Goal: Communication & Community: Answer question/provide support

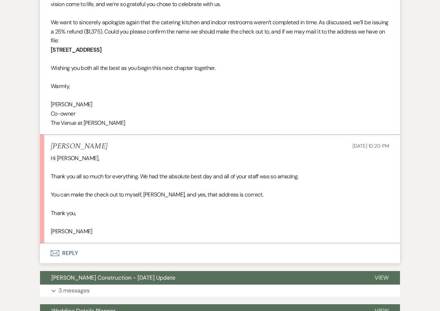
scroll to position [294, 0]
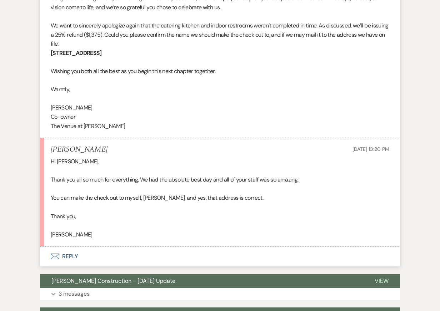
drag, startPoint x: 183, startPoint y: 51, endPoint x: 51, endPoint y: 52, distance: 132.0
click at [51, 52] on p "780 Island Point Dr. Apt 1407 Jacksonville, FL 32218" at bounding box center [220, 53] width 338 height 9
copy strong "780 Island Point Dr. Apt 1407 Jacksonville, FL 32218"
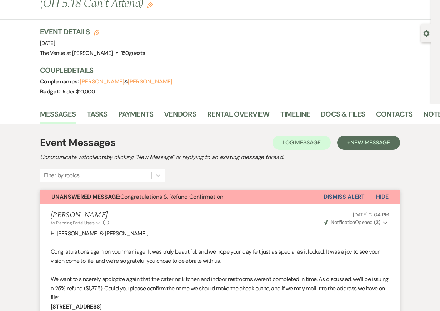
scroll to position [0, 0]
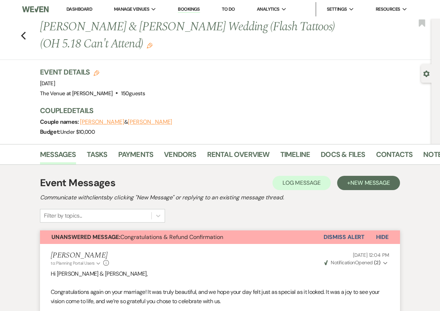
click at [342, 238] on button "Dismiss Alert" at bounding box center [343, 238] width 41 height 14
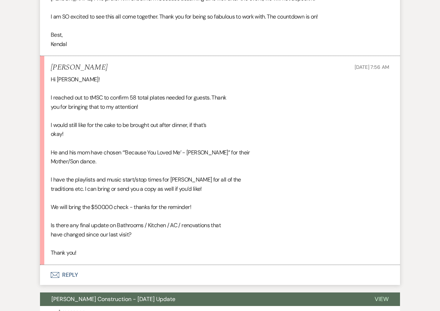
scroll to position [6462, 0]
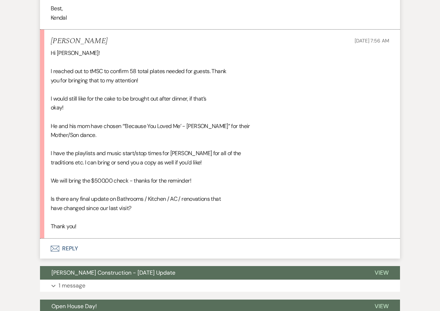
scroll to position [6512, 0]
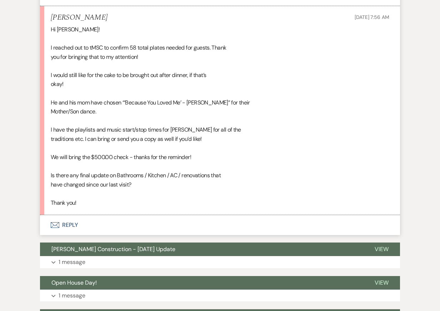
click at [221, 222] on button "Envelope Reply" at bounding box center [220, 225] width 360 height 20
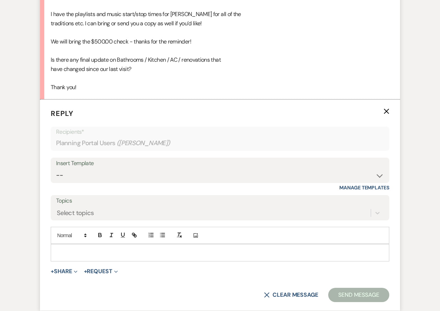
scroll to position [6628, 0]
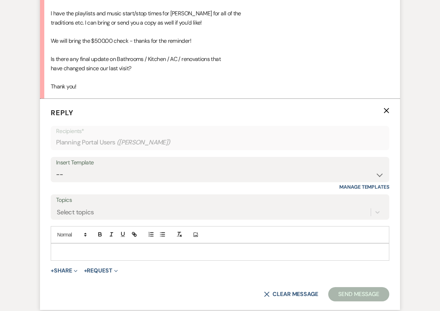
click at [198, 249] on p at bounding box center [219, 252] width 327 height 8
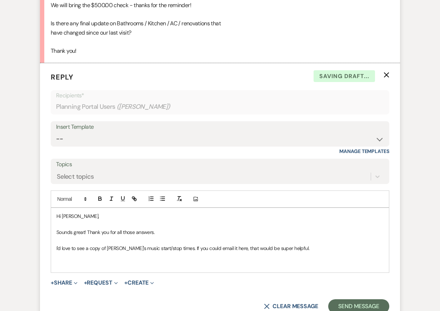
scroll to position [6678, 0]
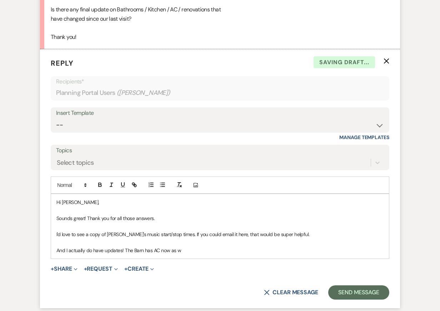
click at [133, 250] on p "And I actually do have updates! The Barn has AC now as w" at bounding box center [219, 251] width 327 height 8
click at [175, 251] on p "And I actually do have updates! The Atrium and Barn has AC now as w" at bounding box center [219, 251] width 327 height 8
click at [215, 250] on p "And I actually do have updates! The Atrium and Barn have AC now as w" at bounding box center [219, 251] width 327 height 8
click at [301, 231] on p "I'd love to see a copy of Tirae's music start/stop times. If you could email it…" at bounding box center [219, 235] width 327 height 8
click at [347, 250] on p "And I actually do have updates! The Atrium and Barn have AC now, and the cateri…" at bounding box center [219, 251] width 327 height 8
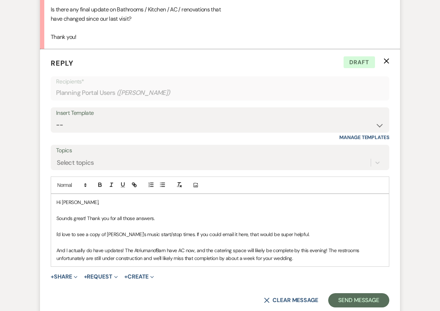
click at [329, 249] on p "And I actually do have updates! The Atrium and Barn have AC now, and the cateri…" at bounding box center [219, 255] width 327 height 16
click at [329, 261] on p "And I actually do have updates! The Atrium and Barn have AC now, and the cateri…" at bounding box center [219, 255] width 327 height 16
click at [324, 237] on p "I'd love to see a copy of Tirae's music start/stop times. If you could email it…" at bounding box center [219, 235] width 327 height 8
click at [323, 261] on p "And I actually do have updates! The Atrium and Barn have AC now, and the cateri…" at bounding box center [219, 255] width 327 height 16
click at [321, 221] on p "Sounds great! Thank you for all those answers." at bounding box center [219, 218] width 327 height 8
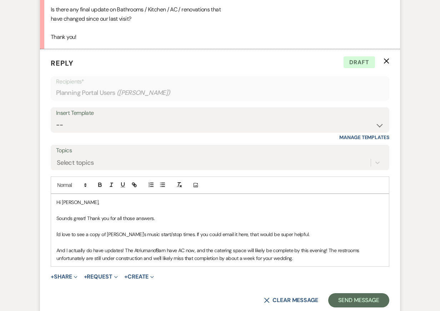
click at [316, 254] on p "And I actually do have updates! The Atrium and Barn have AC now, and the cateri…" at bounding box center [219, 255] width 327 height 16
click at [324, 252] on p "And I actually do have updates! The Atrium and Barn have AC now, and the cateri…" at bounding box center [219, 255] width 327 height 16
click at [324, 259] on p "And I actually do have updates! The Atrium and Barn have AC now, and the cateri…" at bounding box center [219, 255] width 327 height 16
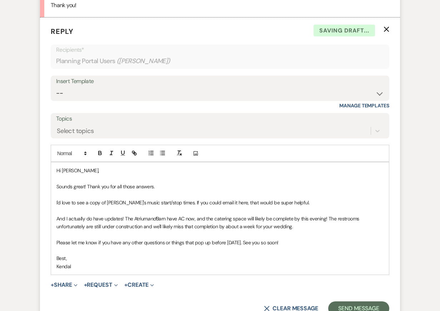
scroll to position [6712, 0]
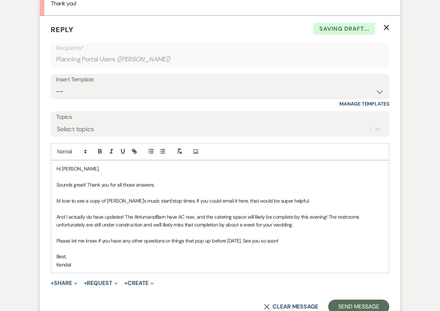
click at [276, 213] on p "And I actually do have updates! The Atrium and Barn have AC now, and the cateri…" at bounding box center [219, 221] width 327 height 16
click at [275, 265] on p "Kendal" at bounding box center [219, 265] width 327 height 8
click at [262, 196] on div "Hi Hannah, Sounds great! Thank you for all those answers. I'd love to see a cop…" at bounding box center [220, 217] width 338 height 112
click at [283, 200] on p "I'd love to see a copy of Tirae's music start/stop times. If you could email it…" at bounding box center [219, 201] width 327 height 8
click at [231, 208] on p at bounding box center [219, 209] width 327 height 8
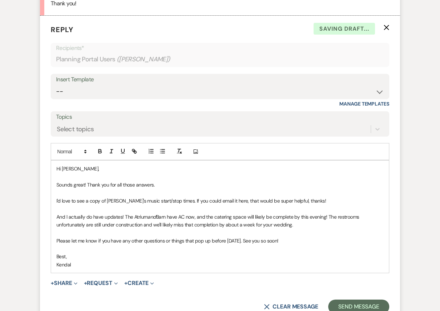
click at [233, 247] on p at bounding box center [219, 249] width 327 height 8
click at [243, 208] on p at bounding box center [219, 209] width 327 height 8
click at [329, 225] on p "And I actually do have updates! The Atrium and Barn have AC now, and the cateri…" at bounding box center [219, 221] width 327 height 16
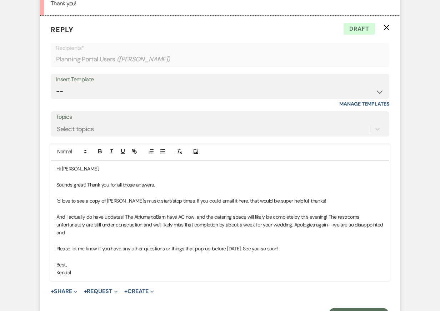
click at [297, 224] on p "And I actually do have updates! The Atrium and Barn have AC now, and the cateri…" at bounding box center [219, 225] width 327 height 24
click at [331, 229] on p "And I actually do have updates! The Atrium and Barn have AC now, and the cateri…" at bounding box center [219, 225] width 327 height 24
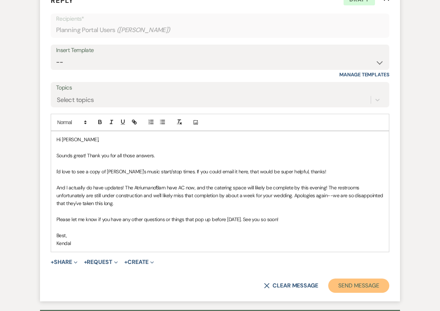
click at [357, 286] on button "Send Message" at bounding box center [358, 286] width 61 height 14
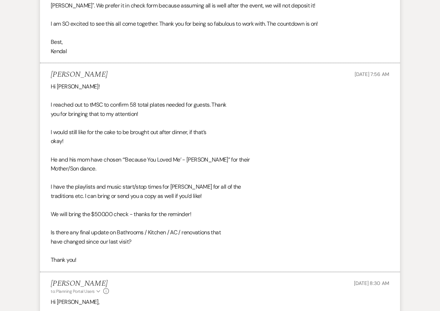
scroll to position [6454, 0]
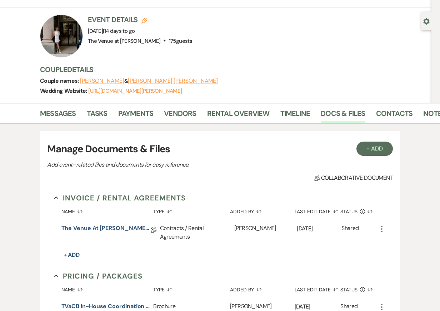
scroll to position [0, 13]
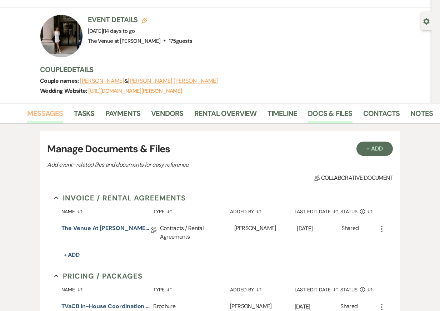
click at [50, 115] on link "Messages" at bounding box center [45, 116] width 36 height 16
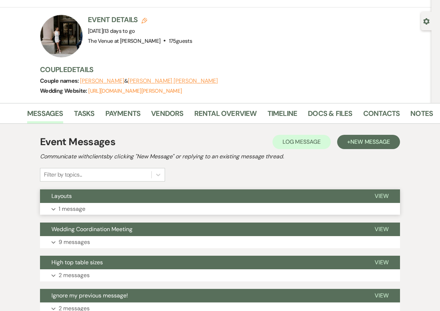
click at [171, 207] on button "Expand 1 message" at bounding box center [220, 209] width 360 height 12
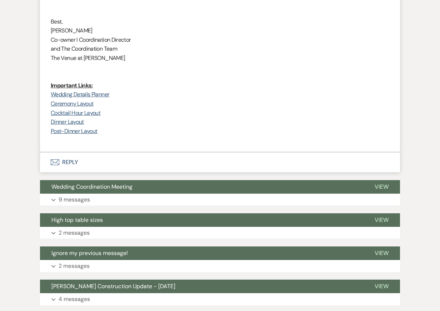
scroll to position [370, 0]
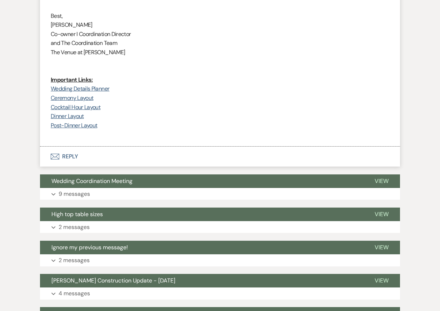
click at [190, 202] on div "Event Messages Log Log Message + New Message Communicate with clients by clicki…" at bounding box center [220, 224] width 360 height 822
click at [190, 194] on button "Expand 9 messages" at bounding box center [220, 194] width 360 height 12
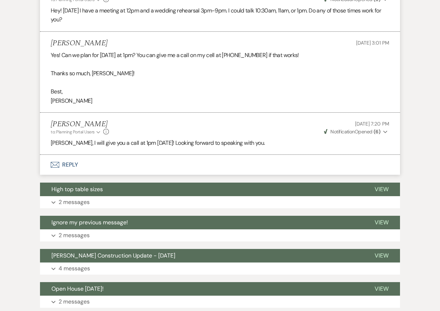
scroll to position [1230, 0]
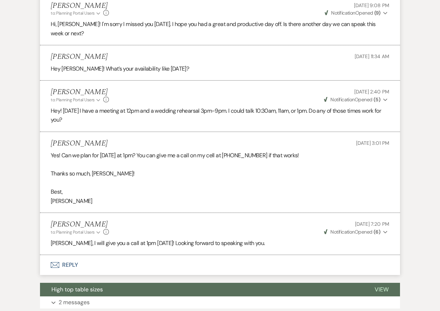
click at [216, 223] on div "Laura Marchand to: Planning Portal Users Expand Info Aug 06, 2025, 7:20 PM Weve…" at bounding box center [220, 227] width 338 height 15
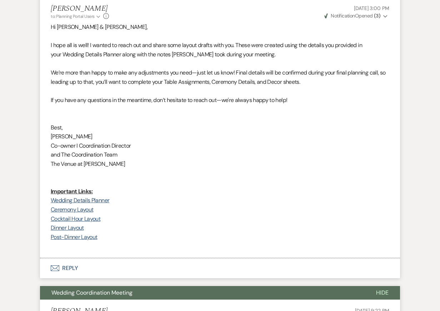
click at [250, 288] on button "Wedding Coordination Meeting" at bounding box center [202, 293] width 324 height 14
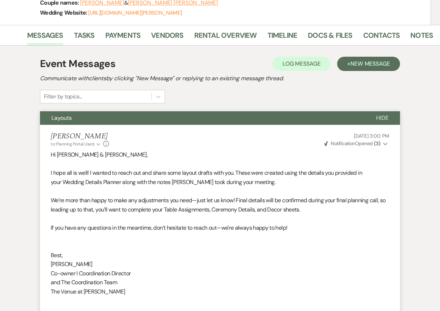
scroll to position [88, 0]
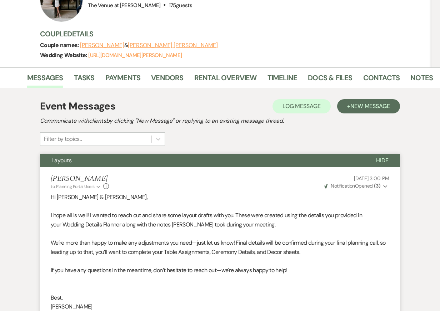
click at [379, 160] on span "Hide" at bounding box center [382, 160] width 12 height 7
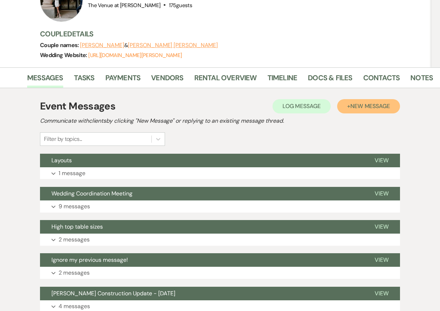
click at [358, 108] on span "New Message" at bounding box center [370, 105] width 40 height 7
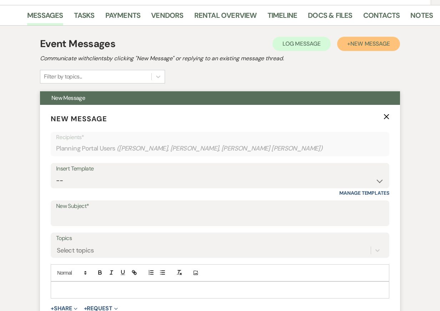
scroll to position [151, 0]
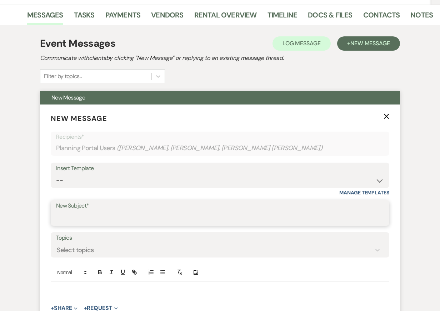
click at [79, 218] on input "New Subject*" at bounding box center [220, 218] width 328 height 14
type input "Timeline"
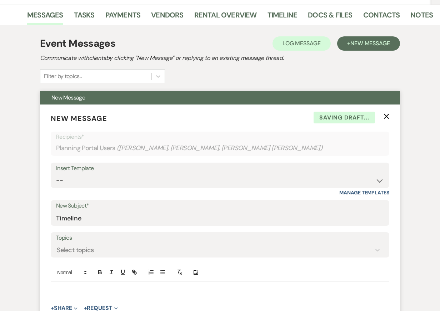
click at [122, 284] on div at bounding box center [220, 290] width 338 height 16
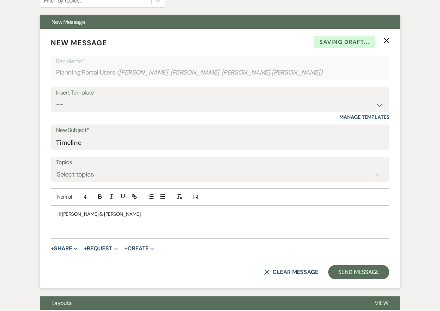
scroll to position [227, 0]
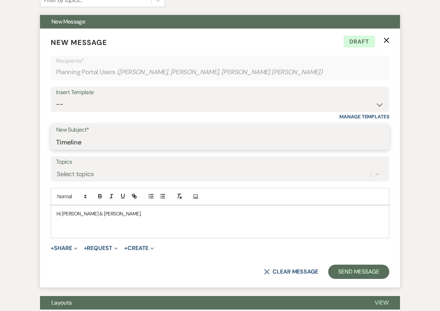
click at [83, 145] on input "Timeline" at bounding box center [220, 142] width 328 height 14
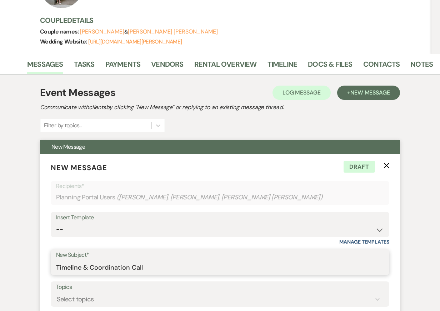
scroll to position [43, 0]
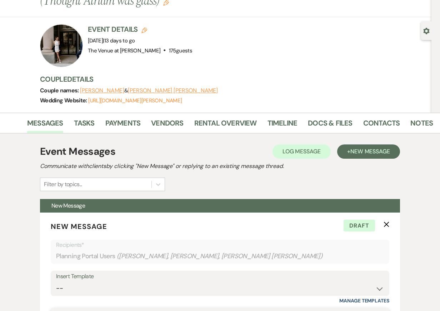
type input "Timeline & Coordination Call"
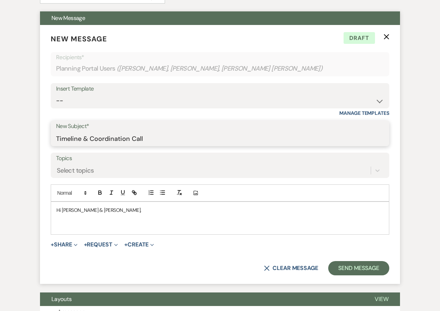
scroll to position [232, 0]
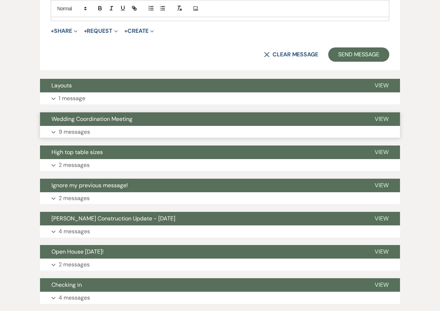
click at [107, 133] on button "Expand 9 messages" at bounding box center [220, 132] width 360 height 12
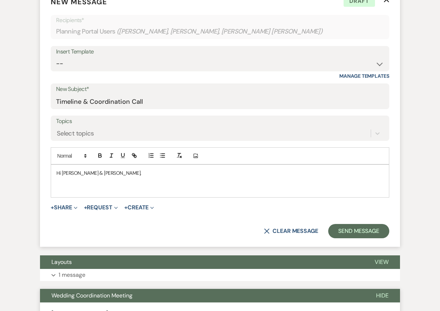
scroll to position [267, 0]
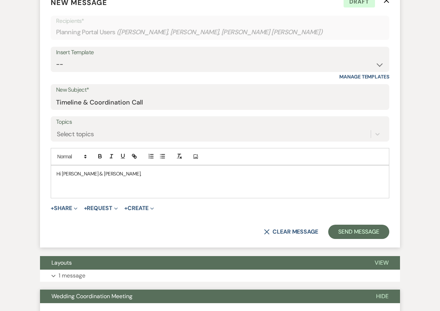
click at [105, 181] on p at bounding box center [219, 182] width 327 height 8
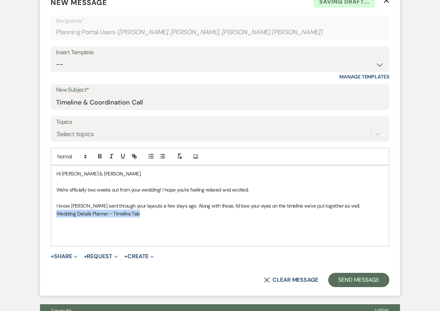
drag, startPoint x: 138, startPoint y: 213, endPoint x: 53, endPoint y: 214, distance: 85.3
click at [53, 214] on div "Hi Paige & Jon, We're officially two weeks out from your wedding! I hope you're…" at bounding box center [220, 206] width 338 height 81
click at [135, 155] on icon "button" at bounding box center [134, 156] width 6 height 6
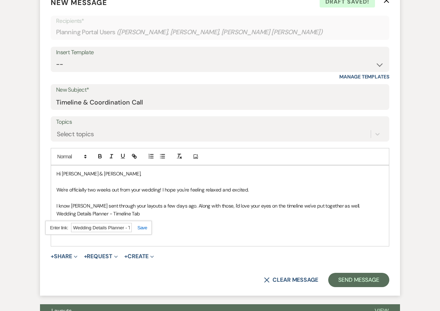
paste input "https://docs.google.com/spreadsheets/d/12gxLZfTROYuPQzEhqn4Vcr4FsUamLLgbhtvIpGq…"
type input "https://docs.google.com/spreadsheets/d/12gxLZfTROYuPQzEhqn4Vcr4FsUamLLgbhtvIpGq…"
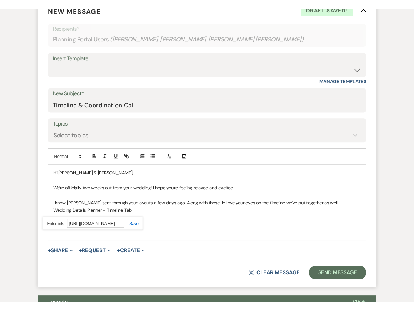
scroll to position [0, 0]
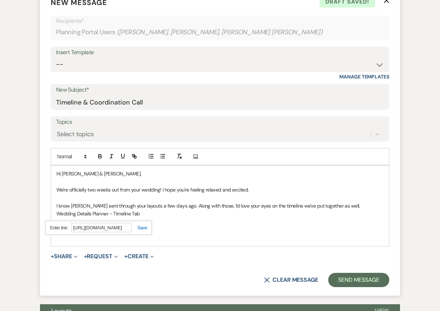
click at [141, 226] on link at bounding box center [139, 227] width 15 height 5
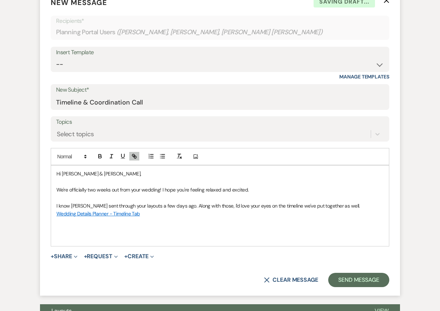
click at [132, 229] on p at bounding box center [219, 230] width 327 height 8
drag, startPoint x: 438, startPoint y: 192, endPoint x: 412, endPoint y: 192, distance: 26.4
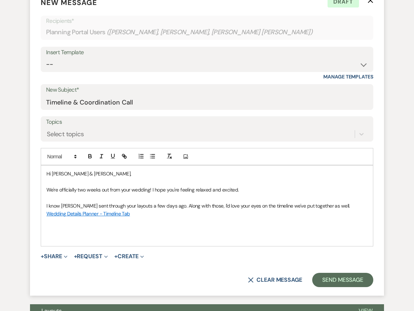
click at [242, 221] on p at bounding box center [206, 222] width 321 height 8
click at [238, 227] on p at bounding box center [206, 230] width 321 height 8
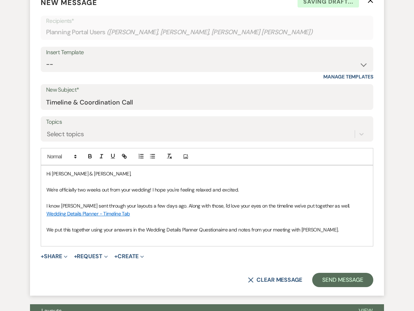
click at [220, 231] on p "We put this together using your answers in the Wedding Details Planner Question…" at bounding box center [206, 230] width 321 height 8
click at [333, 231] on p "We put this together using your answers in the Wedding Details Planner Question…" at bounding box center [206, 230] width 321 height 8
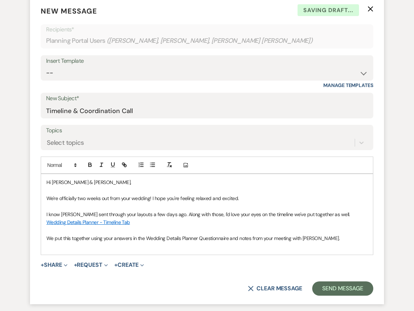
scroll to position [256, 0]
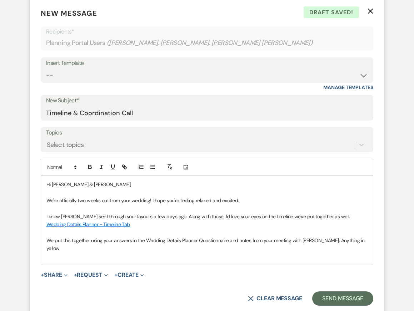
click at [327, 239] on p "We put this together using your answers in the Wedding Details Planner Question…" at bounding box center [206, 245] width 321 height 16
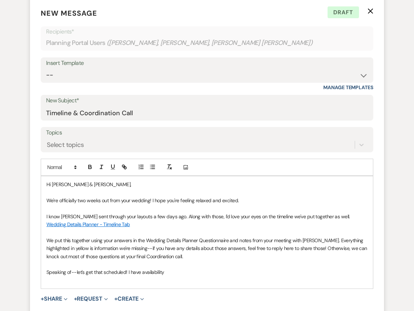
drag, startPoint x: 167, startPoint y: 273, endPoint x: 130, endPoint y: 273, distance: 37.1
click at [127, 273] on p "Speaking of--let's get that scheduled! I have availability" at bounding box center [206, 272] width 321 height 8
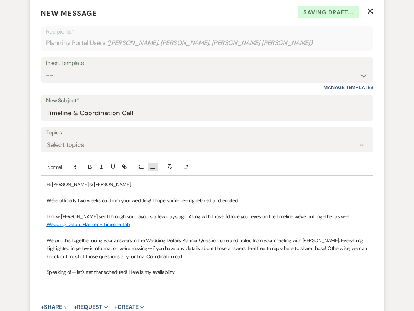
click at [151, 166] on icon "button" at bounding box center [152, 167] width 6 height 6
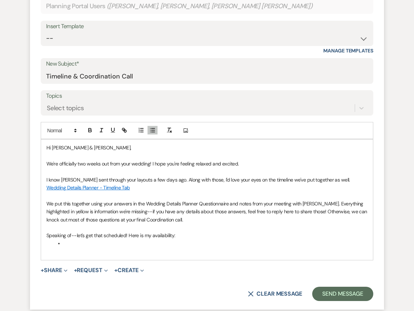
scroll to position [305, 0]
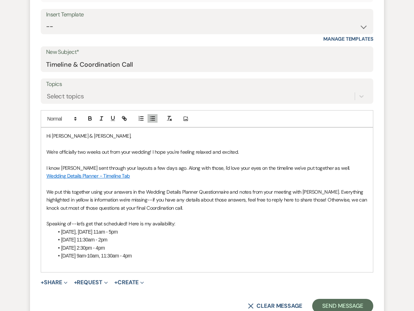
click at [155, 254] on li "Wed. Aug 20 9am-10am, 11:30am - 4pm" at bounding box center [211, 256] width 314 height 8
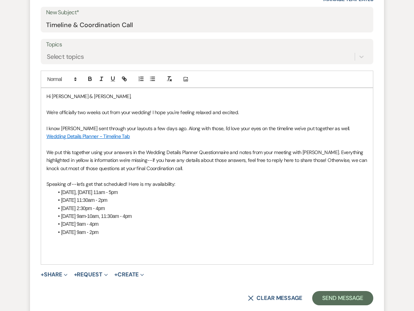
scroll to position [344, 0]
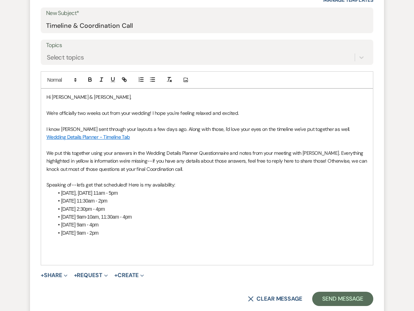
click at [245, 111] on p "We're officially two weeks out from your wedding! I hope you're feeling relaxed…" at bounding box center [206, 113] width 321 height 8
click at [219, 207] on li "Tues. Aug 19 2:30pm - 4pm" at bounding box center [211, 209] width 314 height 8
click at [201, 145] on p at bounding box center [206, 145] width 321 height 8
click at [213, 205] on li "Tues. Aug 19 2:30pm - 4pm" at bounding box center [211, 209] width 314 height 8
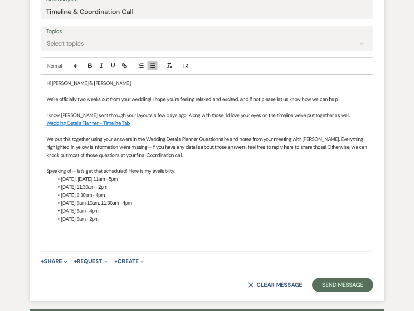
click at [234, 118] on p "I know Jessie sent through your layouts a few days ago. Along with those, I'd l…" at bounding box center [206, 115] width 321 height 8
drag, startPoint x: 224, startPoint y: 115, endPoint x: 243, endPoint y: 116, distance: 18.9
click at [243, 116] on p "I know Jessie sent through your layouts a few days ago. Along with those, I'd l…" at bounding box center [206, 115] width 321 height 8
click at [242, 184] on li "Fri. Aug 15 11:30am - 2pm" at bounding box center [211, 187] width 314 height 8
click at [220, 90] on p at bounding box center [206, 91] width 321 height 8
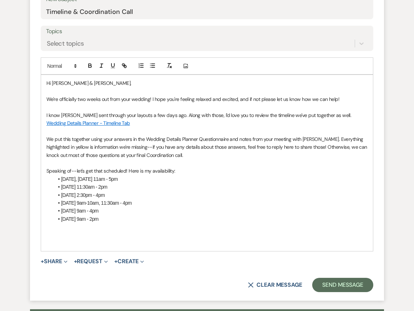
click at [116, 124] on link "Wedding Details Planner - Timeline Tab" at bounding box center [87, 123] width 83 height 6
click at [86, 137] on link "https://docs.google.com/spreadsheets/d/12gxLZfTROYuPQzEhqn4Vcr4FsUamLLgbhtvIpGq…" at bounding box center [68, 136] width 45 height 9
click at [215, 193] on li "Tues. Aug 19 2:30pm - 4pm" at bounding box center [211, 195] width 314 height 8
click at [215, 224] on p at bounding box center [206, 227] width 321 height 8
click at [198, 132] on p at bounding box center [206, 131] width 321 height 8
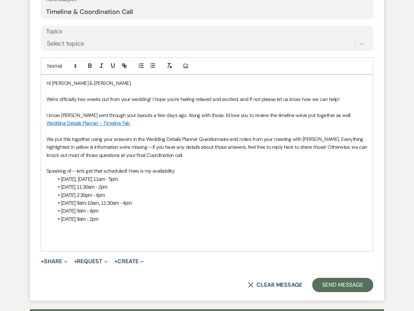
click at [198, 194] on li "Tues. Aug 19 2:30pm - 4pm" at bounding box center [211, 195] width 314 height 8
click at [199, 225] on p at bounding box center [206, 227] width 321 height 8
click at [140, 237] on p at bounding box center [206, 235] width 321 height 8
click at [172, 172] on p "Speaking of--let's get that scheduled! Here is my availability:" at bounding box center [206, 171] width 321 height 8
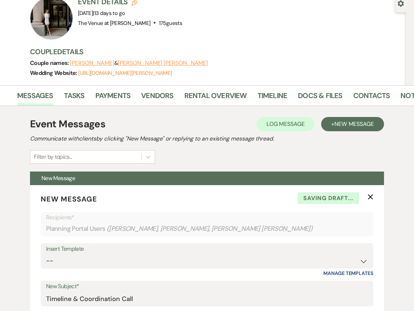
scroll to position [70, 0]
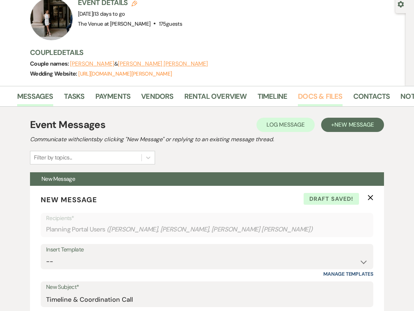
click at [303, 96] on link "Docs & Files" at bounding box center [320, 99] width 44 height 16
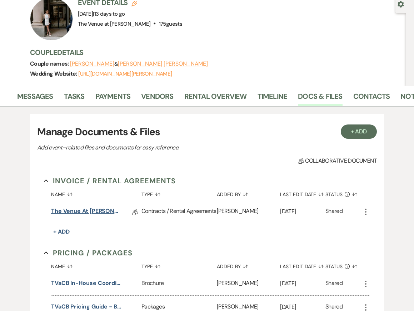
click at [95, 212] on link "The Venue at Carley Brook Wedding Contract (8.28.25 Gallagher-Gimble)" at bounding box center [86, 212] width 71 height 11
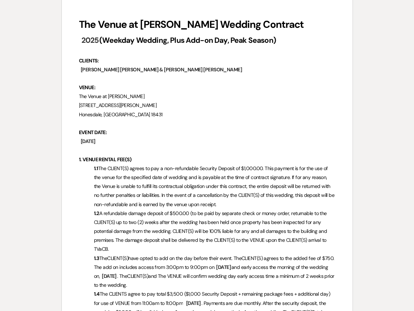
scroll to position [118, 0]
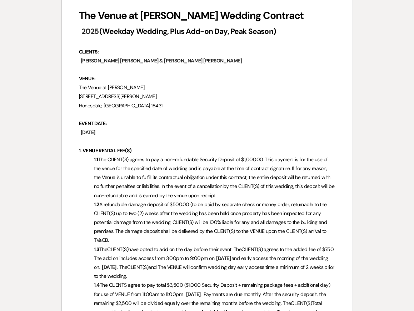
click at [198, 213] on span "A refundable damage deposit of $500.00 (to be paid by separate check or money o…" at bounding box center [211, 222] width 234 height 42
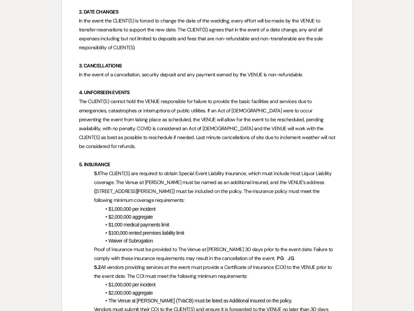
click at [131, 206] on span "$1,000,000 per incident" at bounding box center [131, 209] width 47 height 6
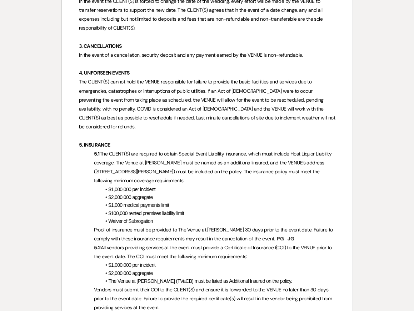
scroll to position [466, 0]
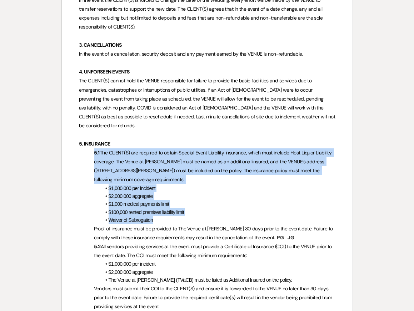
drag, startPoint x: 93, startPoint y: 142, endPoint x: 169, endPoint y: 211, distance: 102.3
copy div "5.1 The CLIENT(S) are required to obtain Special Event Liability Insurance, whi…"
click at [173, 158] on p "5.1 The CLIENT(S) are required to obtain Special Event Liability Insurance, whi…" at bounding box center [207, 166] width 256 height 36
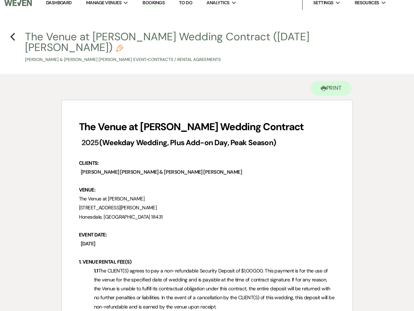
scroll to position [0, 0]
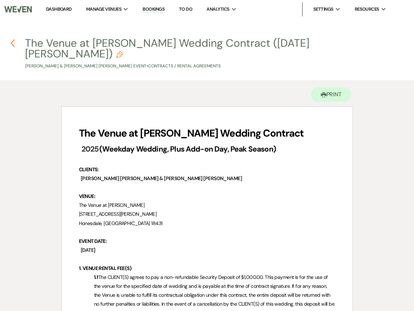
click at [12, 42] on icon "Previous" at bounding box center [12, 43] width 5 height 9
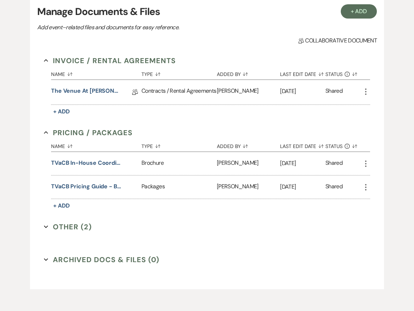
scroll to position [197, 0]
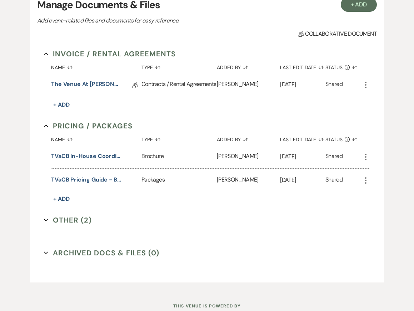
click at [77, 222] on button "Other (2) Expand" at bounding box center [68, 220] width 48 height 11
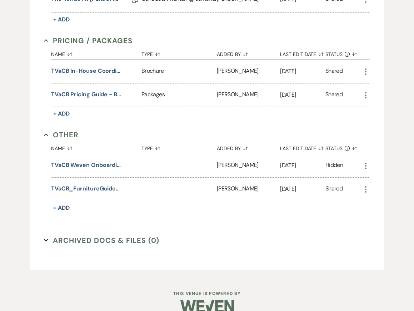
scroll to position [117, 0]
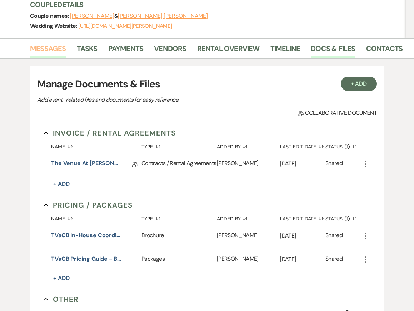
click at [53, 53] on link "Messages" at bounding box center [48, 51] width 36 height 16
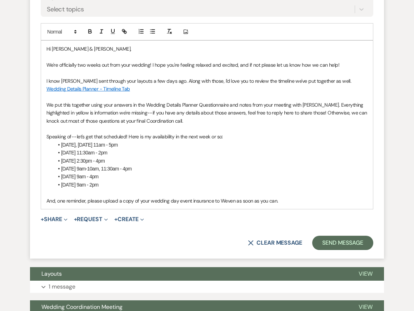
scroll to position [391, 0]
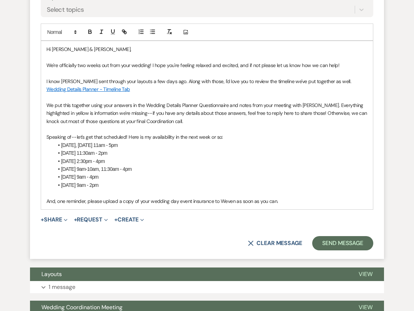
click at [287, 203] on p "And, one reminder, please upload a copy of your wedding day event insurance to …" at bounding box center [206, 201] width 321 height 8
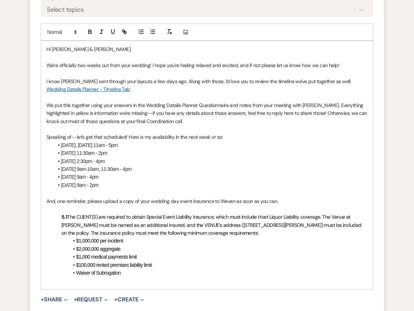
scroll to position [415, 0]
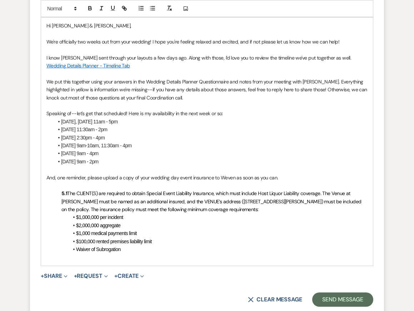
click at [88, 178] on p "And, one reminder, please upload a copy of your wedding day event insurance to …" at bounding box center [206, 178] width 321 height 8
click at [274, 177] on p "And, one reminder, please upload a copy of your wedding day event insurance to …" at bounding box center [206, 178] width 321 height 8
drag, startPoint x: 147, startPoint y: 193, endPoint x: 26, endPoint y: 191, distance: 121.7
click at [25, 191] on div "Event Messages Log Log Message + New Message Communicate with clients by clicki…" at bounding box center [206, 293] width 401 height 1064
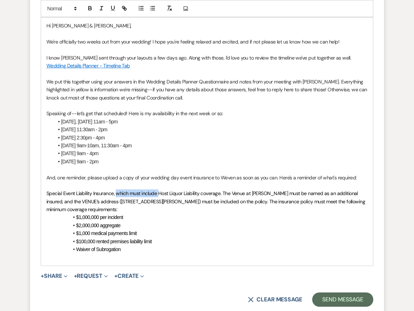
drag, startPoint x: 116, startPoint y: 192, endPoint x: 159, endPoint y: 194, distance: 42.9
click at [159, 194] on span "﻿ Special Event Liability Insurance, which must include Host Liquor Liability c…" at bounding box center [206, 201] width 320 height 22
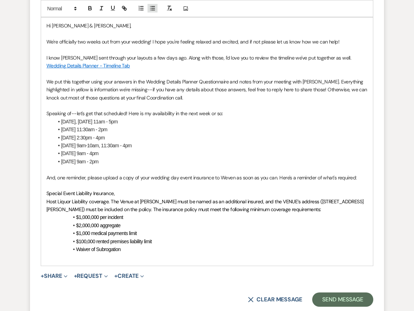
click at [156, 9] on button "button" at bounding box center [152, 8] width 10 height 9
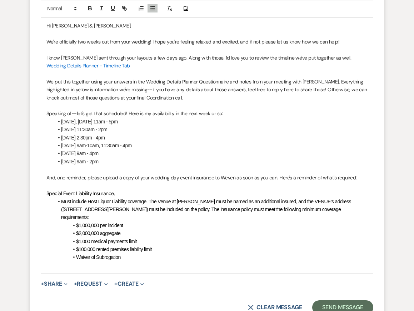
click at [147, 202] on span "Must include Host Liquor Liability coverage. The Venue at Carley Brook must be …" at bounding box center [206, 210] width 291 height 22
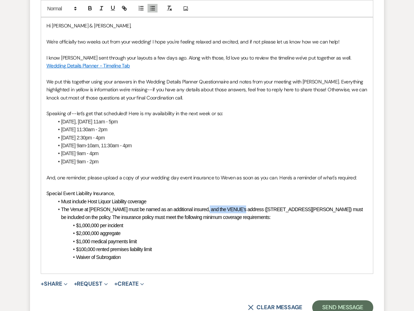
drag, startPoint x: 198, startPoint y: 209, endPoint x: 234, endPoint y: 211, distance: 36.1
click at [234, 211] on span "﻿ The Venue at Carley Brook must be named as an additional insured, and the VEN…" at bounding box center [212, 214] width 303 height 14
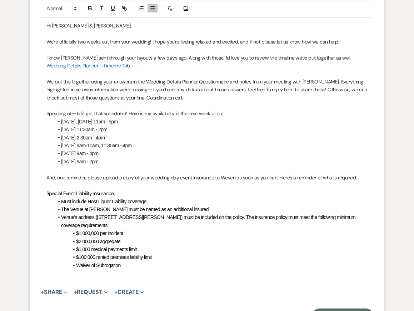
click at [255, 217] on span "Venue's address (448 Carley Brook Road, Honesdale, PA 18431) must be included o…" at bounding box center [208, 221] width 295 height 14
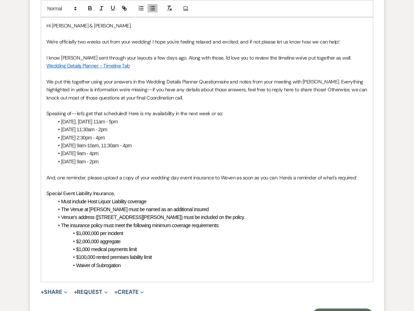
click at [199, 260] on li "$100,000 rented premises liability limit" at bounding box center [211, 257] width 314 height 8
click at [199, 275] on p at bounding box center [206, 273] width 321 height 8
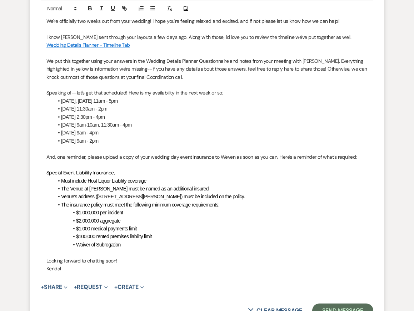
scroll to position [435, 0]
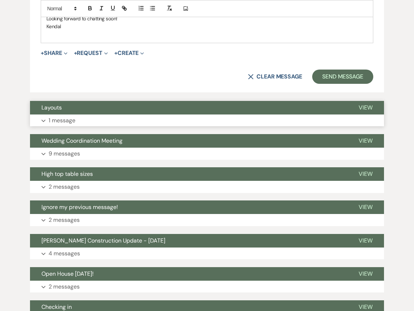
click at [80, 115] on button "Expand 1 message" at bounding box center [207, 121] width 354 height 12
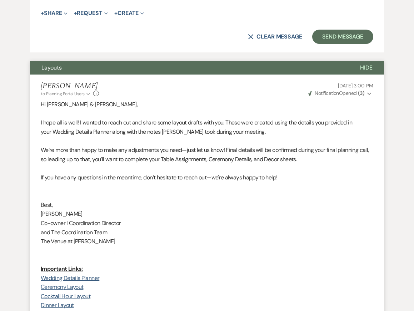
scroll to position [718, 0]
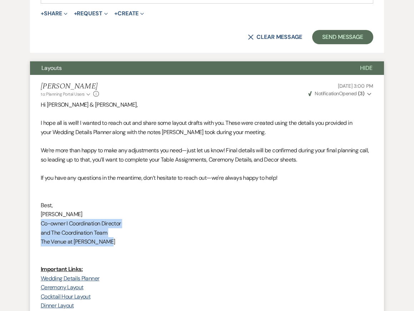
drag, startPoint x: 40, startPoint y: 222, endPoint x: 114, endPoint y: 239, distance: 75.8
click at [114, 239] on div "Hi Paige & Jon, I hope all is well! I wanted to reach out and share some layout…" at bounding box center [207, 214] width 332 height 228
copy div "Co-owner I Coordination Director and The Coordination Team The Venue at Carley …"
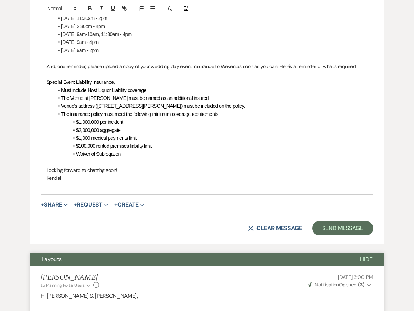
scroll to position [484, 0]
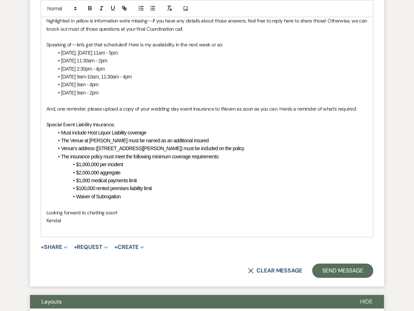
click at [75, 222] on p "Kendal" at bounding box center [206, 221] width 321 height 8
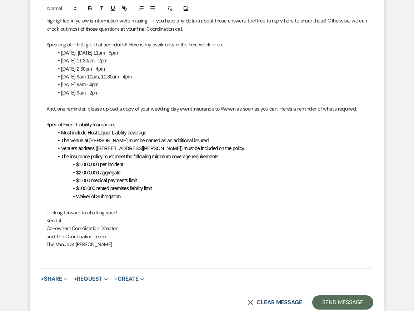
click at [123, 211] on p "Looking forward to chatting soon!" at bounding box center [206, 213] width 321 height 8
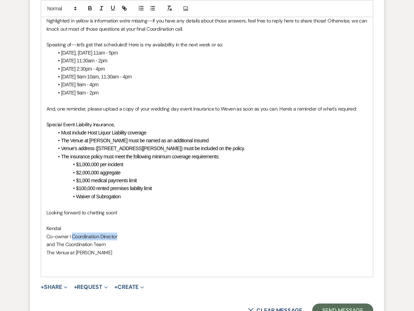
drag, startPoint x: 72, startPoint y: 237, endPoint x: 118, endPoint y: 237, distance: 45.7
click at [118, 237] on p "Co-owner I Coordination Director" at bounding box center [206, 237] width 321 height 8
click at [146, 238] on p "Co-owner I Creative Director" at bounding box center [206, 237] width 321 height 8
click at [123, 246] on p "and The Coordination Team" at bounding box center [206, 244] width 321 height 8
drag, startPoint x: 65, startPoint y: 244, endPoint x: 34, endPoint y: 244, distance: 31.0
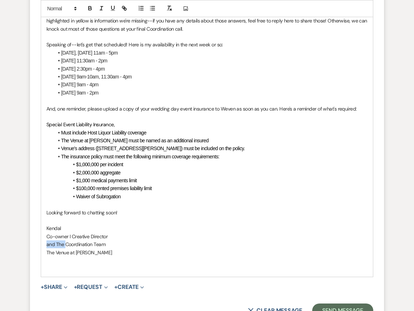
click at [35, 244] on form "New Message X Draft saved! Recipients* Planning Portal Users ( Paige Gallagher,…" at bounding box center [207, 49] width 354 height 555
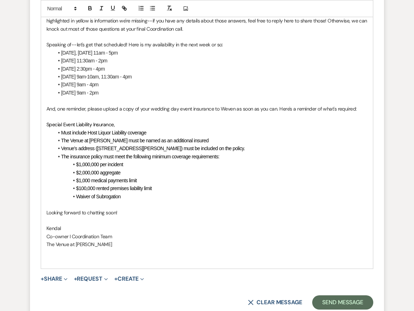
click at [76, 194] on span at bounding box center [76, 197] width 0 height 8
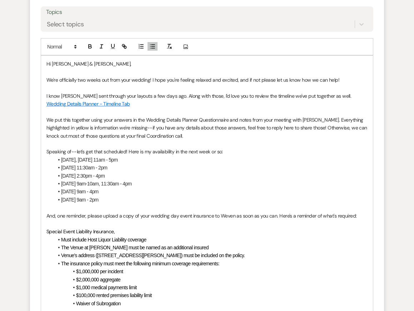
scroll to position [401, 0]
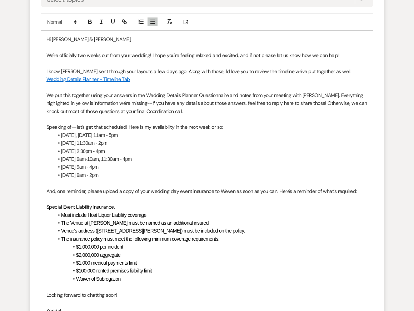
click at [177, 248] on li "$1,000,000 per incident" at bounding box center [211, 247] width 314 height 8
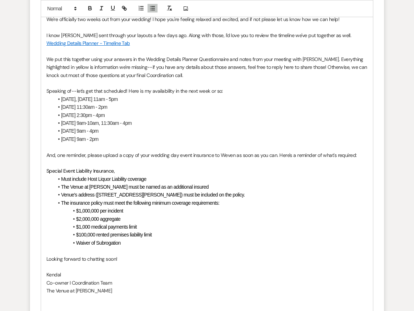
scroll to position [438, 0]
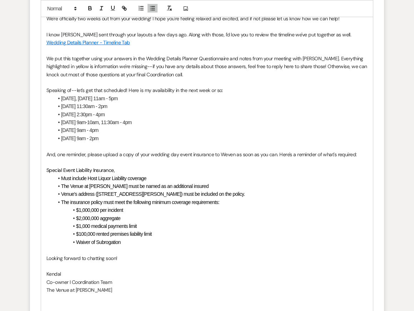
click at [224, 47] on p at bounding box center [206, 50] width 321 height 8
click at [224, 115] on li "Tues. Aug 19 2:30pm - 4pm" at bounding box center [211, 115] width 314 height 8
click at [222, 152] on p "And, one reminder, please upload a copy of your wedding day event insurance to …" at bounding box center [206, 155] width 321 height 8
click at [229, 176] on li "Must include Host Liquor Liability coverage" at bounding box center [211, 178] width 314 height 8
click at [231, 183] on li "The Venue at Carley Brook must be named as an additional insured" at bounding box center [211, 186] width 314 height 8
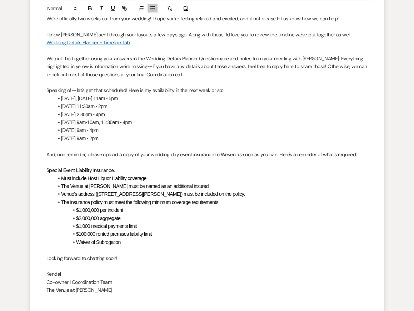
click at [234, 214] on li "$2,000,000 aggregate" at bounding box center [211, 218] width 314 height 8
click at [239, 242] on li "Waiver of Subrogation" at bounding box center [211, 242] width 314 height 8
click at [210, 135] on li "Fri. Aug 22 9am - 2pm" at bounding box center [211, 139] width 314 height 8
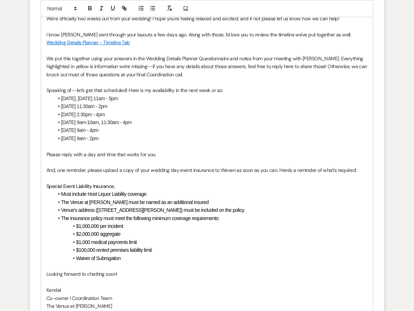
click at [222, 192] on li "Must include Host Liquor Liability coverage" at bounding box center [211, 194] width 314 height 8
click at [231, 231] on li "$2,000,000 aggregate" at bounding box center [211, 234] width 314 height 8
click at [176, 156] on p "Please reply with a day and time that works for you." at bounding box center [206, 155] width 321 height 8
click at [188, 255] on li "Waiver of Subrogation" at bounding box center [211, 258] width 314 height 8
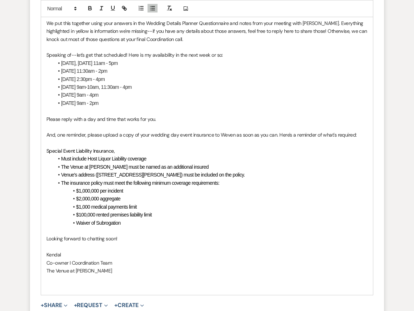
scroll to position [470, 0]
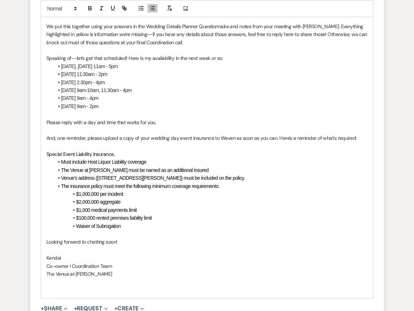
click at [201, 234] on p at bounding box center [206, 234] width 321 height 8
click at [204, 265] on p "Co-owner I Coordination Team" at bounding box center [206, 266] width 321 height 8
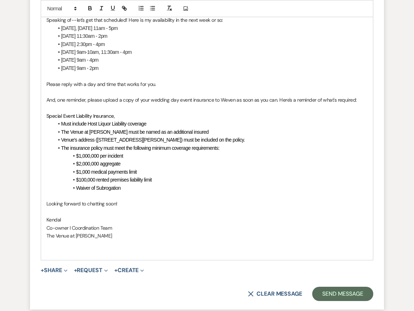
scroll to position [509, 0]
click at [188, 248] on p at bounding box center [206, 252] width 321 height 8
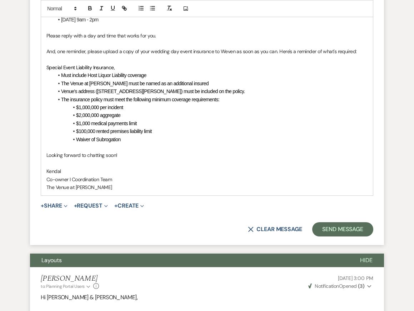
scroll to position [559, 0]
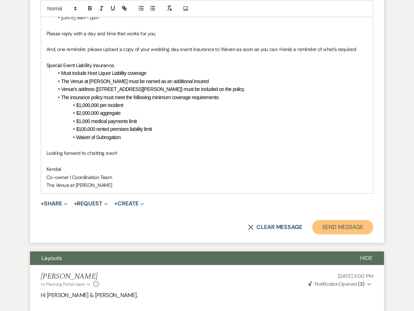
click at [353, 228] on button "Send Message" at bounding box center [342, 227] width 61 height 14
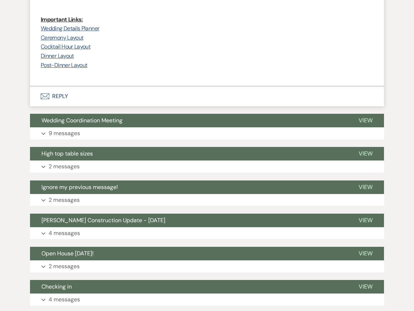
scroll to position [880, 0]
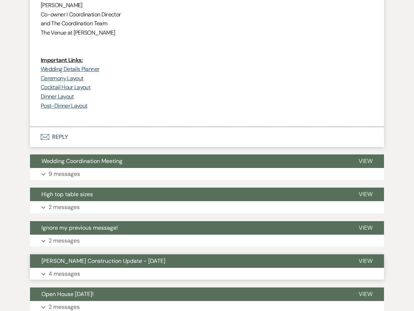
click at [240, 268] on button "Expand 4 messages" at bounding box center [207, 274] width 354 height 12
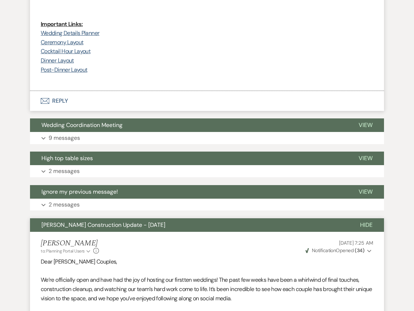
scroll to position [847, 0]
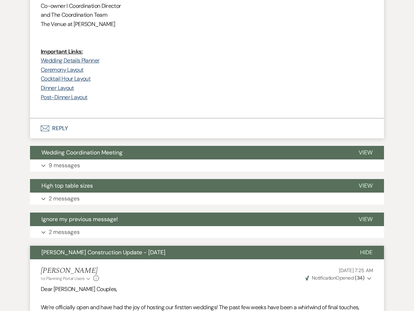
click at [365, 249] on span "Hide" at bounding box center [366, 252] width 12 height 7
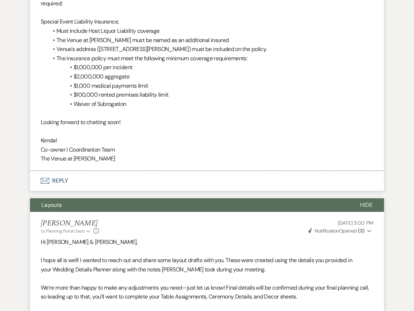
scroll to position [536, 0]
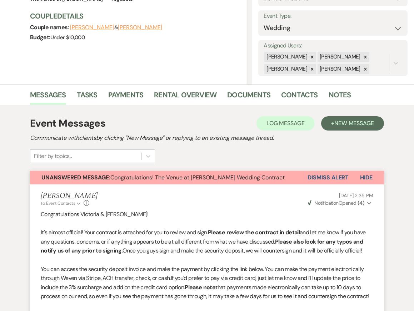
scroll to position [26, 0]
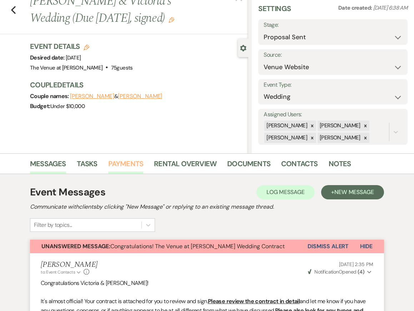
click at [125, 164] on link "Payments" at bounding box center [125, 166] width 35 height 16
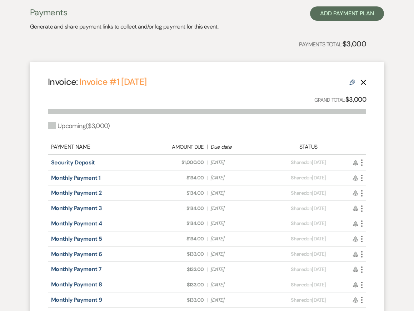
scroll to position [182, 0]
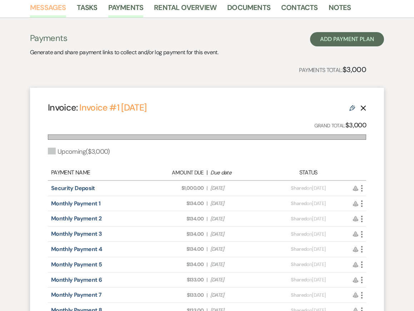
click at [40, 7] on link "Messages" at bounding box center [48, 10] width 36 height 16
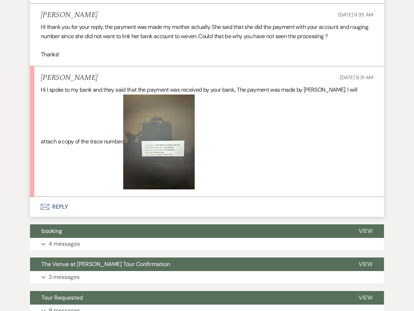
scroll to position [858, 0]
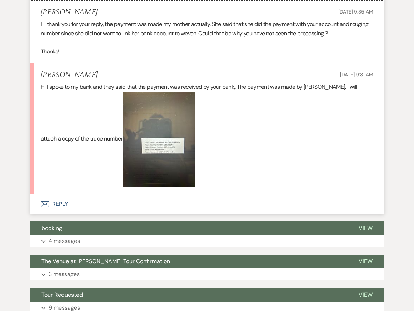
click at [146, 182] on img at bounding box center [158, 139] width 71 height 95
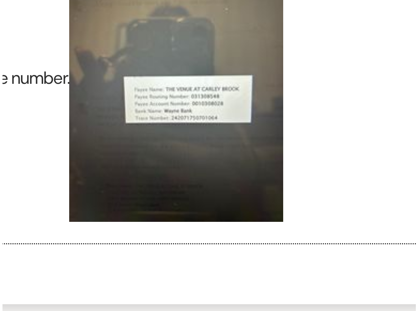
scroll to position [826, 0]
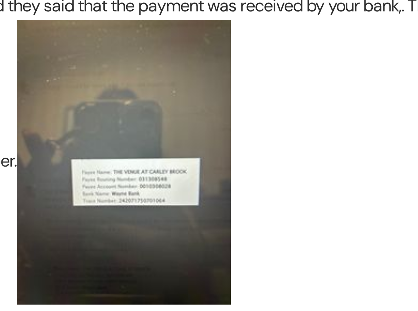
click at [196, 139] on p "Hi I spoke to my bank and they said that the payment was received by your bank,…" at bounding box center [209, 166] width 337 height 104
click at [198, 129] on p "Hi I spoke to my bank and they said that the payment was received by your bank,…" at bounding box center [209, 166] width 337 height 104
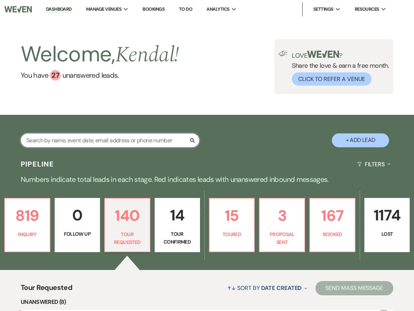
click at [123, 140] on input "text" at bounding box center [110, 140] width 178 height 14
type input "[PERSON_NAME]"
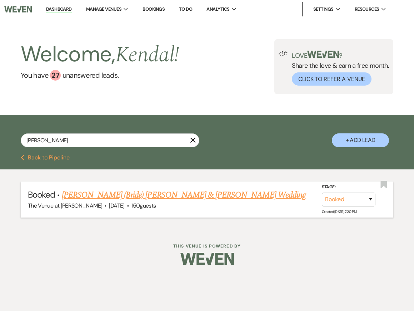
click at [126, 194] on link "[PERSON_NAME] (Bride) [PERSON_NAME] & [PERSON_NAME] Wedding" at bounding box center [184, 195] width 244 height 13
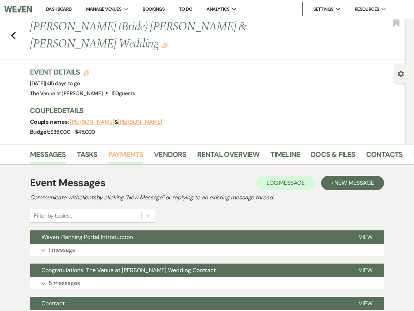
click at [126, 149] on link "Payments" at bounding box center [125, 157] width 35 height 16
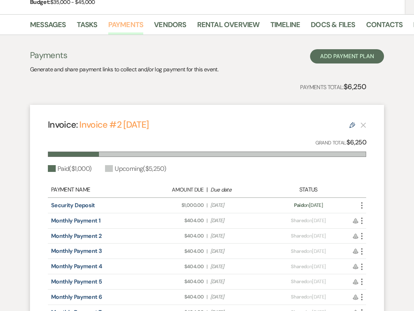
scroll to position [132, 0]
